Goal: Check status: Check status

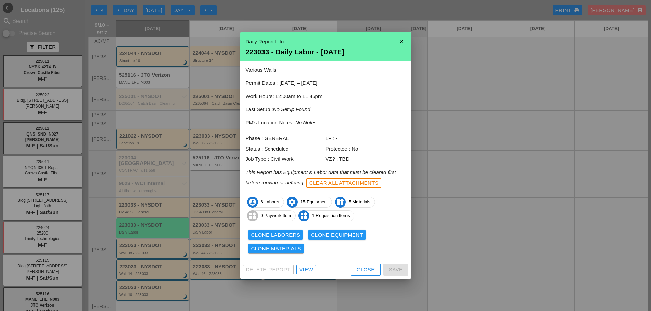
click at [218, 39] on div at bounding box center [325, 155] width 651 height 311
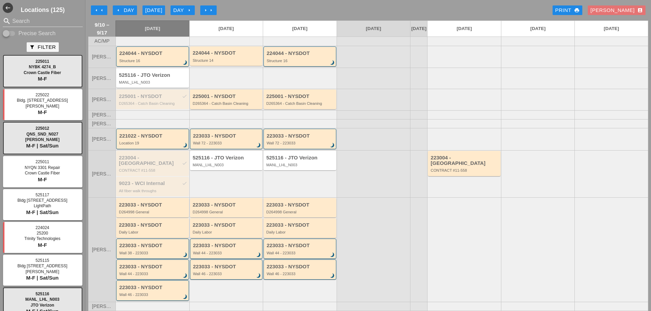
scroll to position [68, 0]
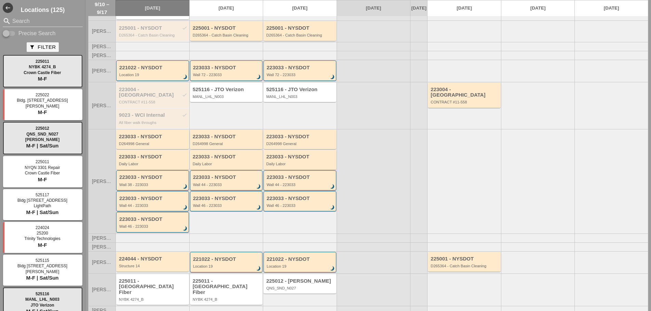
click at [216, 142] on div "D264998 General" at bounding box center [227, 144] width 68 height 4
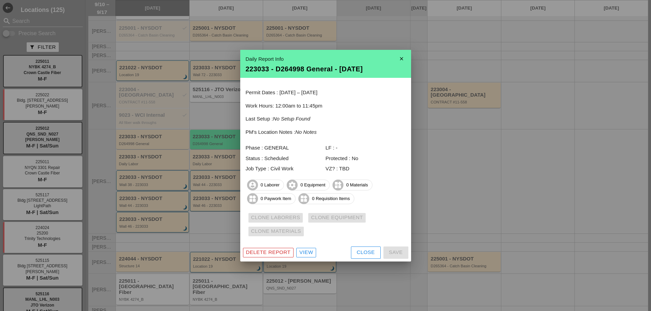
click at [371, 256] on div "Close" at bounding box center [366, 253] width 18 height 8
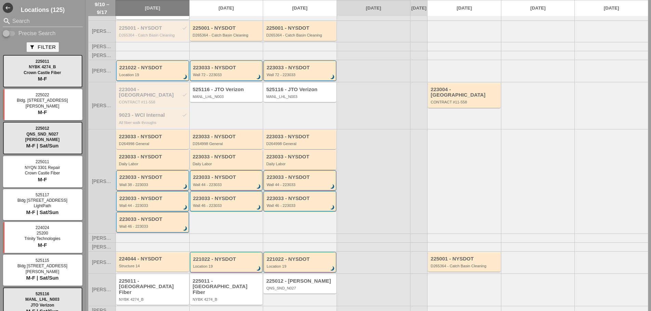
click at [215, 163] on div "Daily Labor" at bounding box center [227, 164] width 68 height 4
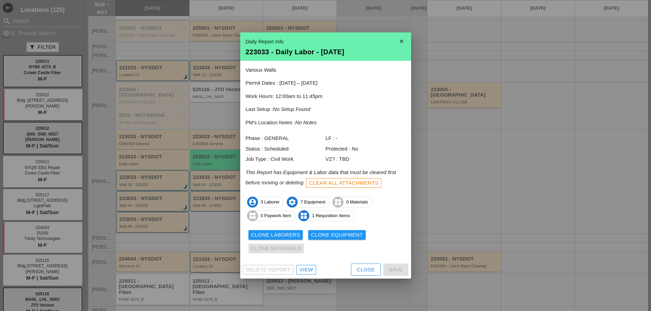
click at [357, 267] on div "Close" at bounding box center [366, 270] width 18 height 8
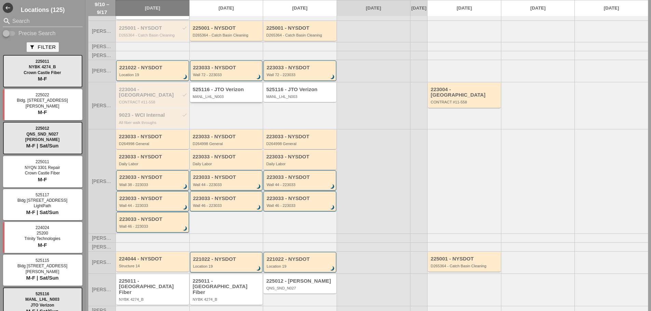
scroll to position [0, 0]
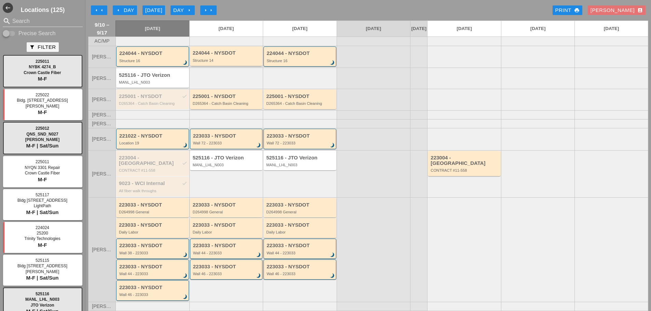
click at [224, 56] on div "224044 - NYSDOT" at bounding box center [227, 53] width 68 height 6
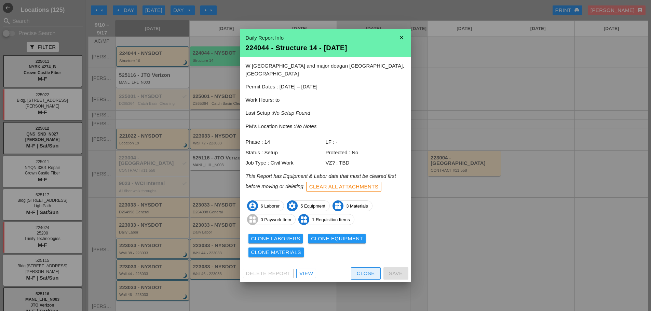
click at [361, 270] on div "Close" at bounding box center [366, 274] width 18 height 8
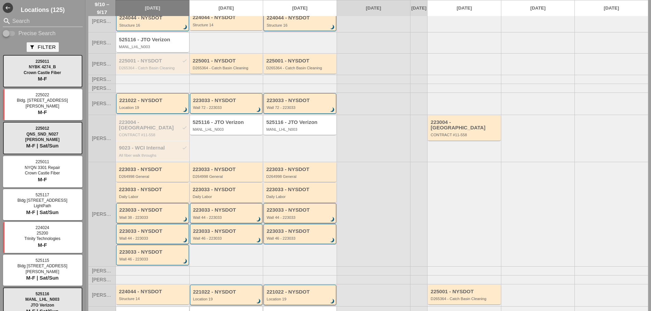
scroll to position [68, 0]
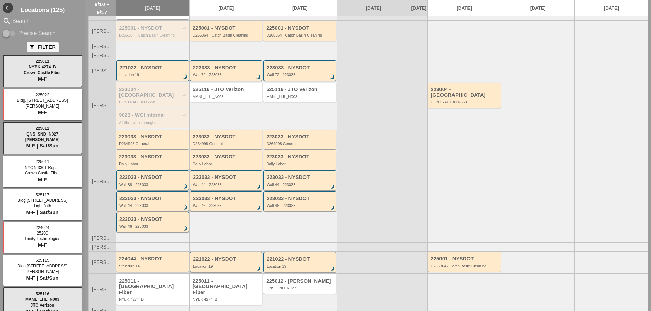
click at [159, 261] on div "224044 - NYSDOT" at bounding box center [153, 259] width 68 height 6
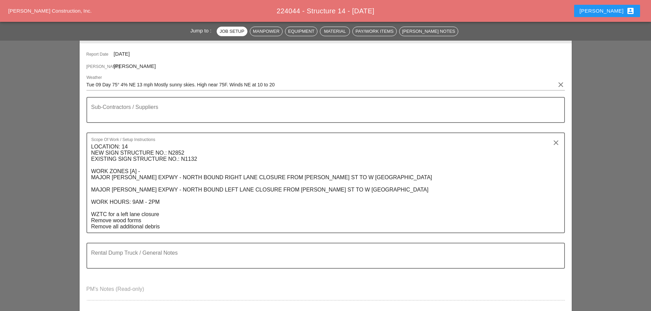
scroll to position [103, 0]
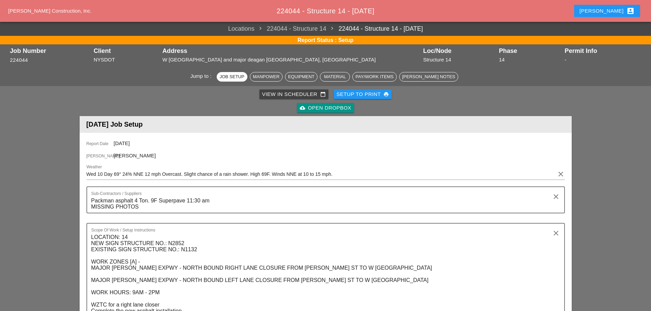
scroll to position [68, 0]
